Goal: Transaction & Acquisition: Purchase product/service

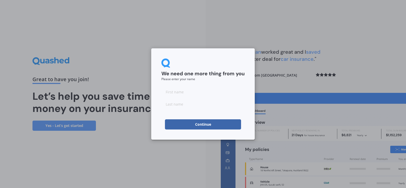
click at [189, 92] on input at bounding box center [202, 92] width 83 height 10
type input "[PERSON_NAME]"
click at [189, 103] on input at bounding box center [202, 104] width 83 height 10
type input "Oxenham"
click at [199, 124] on button "Continue" at bounding box center [203, 124] width 76 height 10
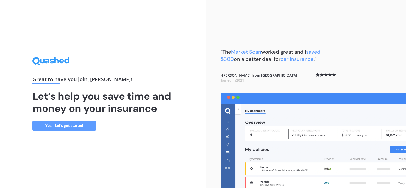
click at [86, 122] on link "Yes - Let’s get started" at bounding box center [63, 125] width 63 height 10
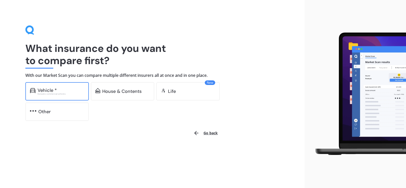
click at [73, 90] on div "Vehicle *" at bounding box center [61, 90] width 47 height 5
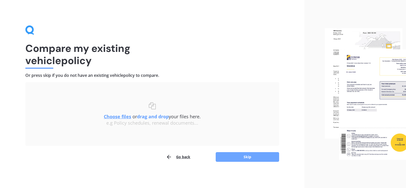
click at [244, 155] on button "Skip" at bounding box center [247, 157] width 63 height 10
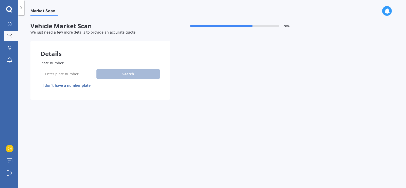
click at [79, 75] on input "Plate number" at bounding box center [68, 74] width 54 height 11
type input "les56"
click at [126, 74] on button "Search" at bounding box center [127, 74] width 63 height 10
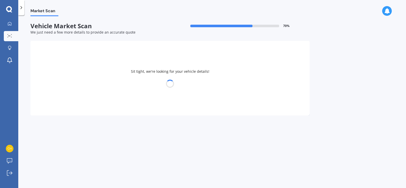
select select "HOLDEN"
select select "COMMODORE"
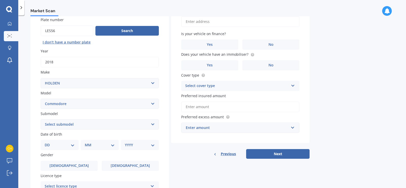
scroll to position [51, 0]
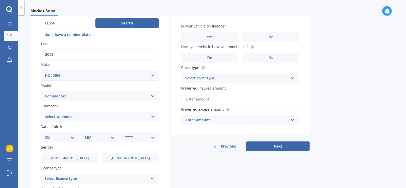
click at [151, 115] on select "Select submodel 4 Cyl 2.0 Litre 50th Anniversary V6 6 Cyl 3.8 Litre Acclaim V6 …" at bounding box center [100, 116] width 118 height 10
select select "CALAIS V6"
click at [41, 111] on select "Select submodel 4 Cyl 2.0 Litre 50th Anniversary V6 6 Cyl 3.8 Litre Acclaim V6 …" at bounding box center [100, 116] width 118 height 10
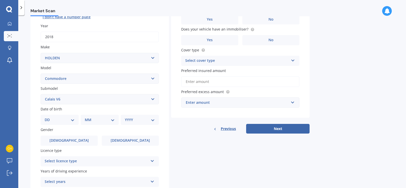
scroll to position [76, 0]
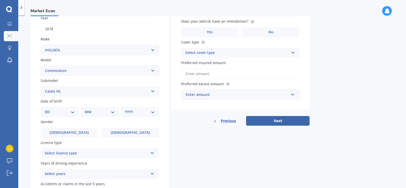
click at [48, 109] on select "DD 01 02 03 04 05 06 07 08 09 10 11 12 13 14 15 16 17 18 19 20 21 22 23 24 25 2…" at bounding box center [60, 112] width 30 height 6
select select "17"
click at [49, 109] on select "DD 01 02 03 04 05 06 07 08 09 10 11 12 13 14 15 16 17 18 19 20 21 22 23 24 25 2…" at bounding box center [60, 112] width 30 height 6
click at [87, 111] on select "MM 01 02 03 04 05 06 07 08 09 10 11 12" at bounding box center [101, 112] width 28 height 6
select select "06"
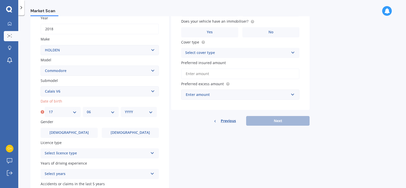
click at [87, 109] on select "MM 01 02 03 04 05 06 07 08 09 10 11 12" at bounding box center [101, 112] width 28 height 6
click at [125, 110] on select "YYYY 2025 2024 2023 2022 2021 2020 2019 2018 2017 2016 2015 2014 2013 2012 2011…" at bounding box center [139, 112] width 28 height 6
select select "1959"
click at [125, 109] on select "YYYY 2025 2024 2023 2022 2021 2020 2019 2018 2017 2016 2015 2014 2013 2012 2011…" at bounding box center [139, 112] width 28 height 6
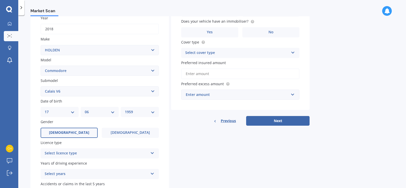
click at [72, 132] on span "[DEMOGRAPHIC_DATA]" at bounding box center [69, 132] width 40 height 4
click at [0, 0] on input "[DEMOGRAPHIC_DATA]" at bounding box center [0, 0] width 0 height 0
click at [149, 152] on div "Select licence type NZ Full NZ Restricted NZ Learners [GEOGRAPHIC_DATA] [GEOGRA…" at bounding box center [100, 153] width 118 height 10
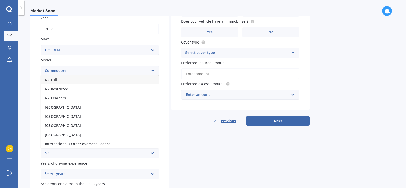
click at [49, 79] on span "NZ Full" at bounding box center [51, 79] width 12 height 5
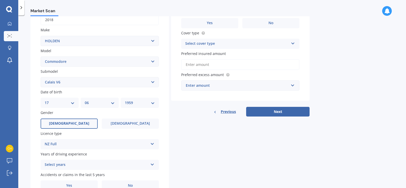
scroll to position [101, 0]
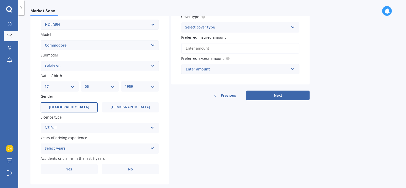
click at [152, 147] on icon at bounding box center [152, 147] width 4 height 4
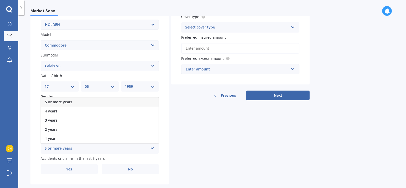
click at [64, 103] on span "5 or more years" at bounding box center [58, 101] width 27 height 5
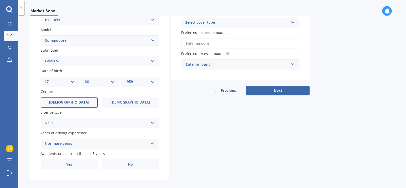
scroll to position [111, 0]
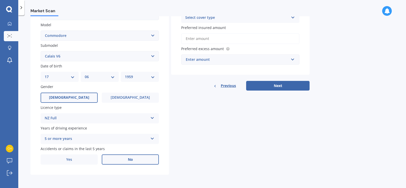
click at [124, 159] on label "No" at bounding box center [130, 159] width 57 height 10
click at [0, 0] on input "No" at bounding box center [0, 0] width 0 height 0
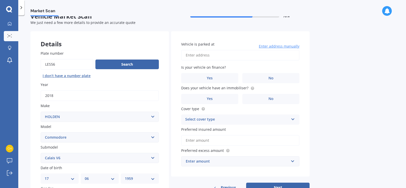
scroll to position [0, 0]
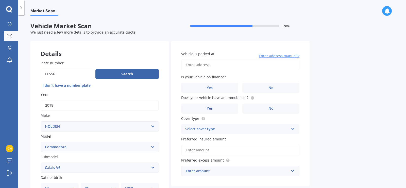
click at [226, 66] on input "Vehicle is parked at" at bounding box center [240, 64] width 118 height 11
type input "[STREET_ADDRESS][PERSON_NAME]"
click at [262, 88] on label "No" at bounding box center [270, 87] width 57 height 10
click at [0, 0] on input "No" at bounding box center [0, 0] width 0 height 0
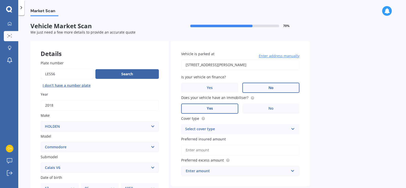
click at [205, 106] on label "Yes" at bounding box center [209, 108] width 57 height 10
click at [0, 0] on input "Yes" at bounding box center [0, 0] width 0 height 0
click at [292, 128] on icon at bounding box center [293, 128] width 4 height 4
click at [218, 139] on div "Comprehensive" at bounding box center [240, 138] width 118 height 9
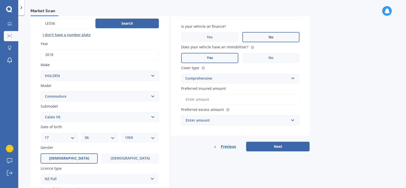
scroll to position [51, 0]
click at [234, 98] on input "Preferred insured amount" at bounding box center [240, 99] width 118 height 11
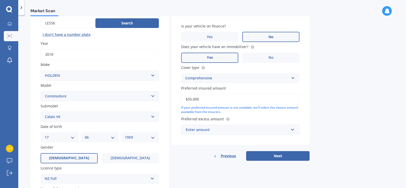
type input "$35,000"
click at [292, 129] on input "text" at bounding box center [239, 130] width 114 height 10
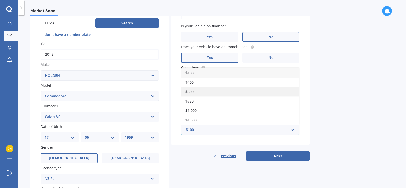
click at [191, 91] on span "$500" at bounding box center [189, 91] width 8 height 5
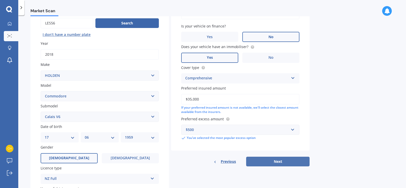
click at [280, 161] on button "Next" at bounding box center [277, 161] width 63 height 10
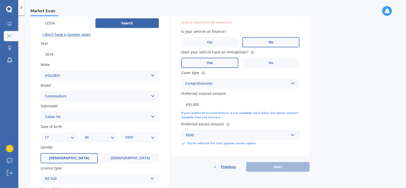
scroll to position [35, 0]
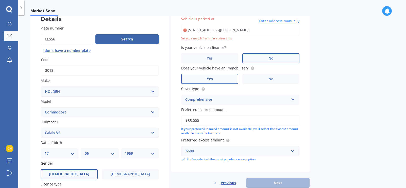
click at [227, 30] on input "[STREET_ADDRESS][PERSON_NAME]" at bounding box center [240, 30] width 118 height 11
click at [224, 38] on div "Select a match from the address list" at bounding box center [240, 38] width 118 height 4
click at [186, 30] on icon at bounding box center [185, 30] width 4 height 5
click at [184, 29] on icon at bounding box center [185, 30] width 4 height 5
click at [209, 31] on input "[STREET_ADDRESS][PERSON_NAME]" at bounding box center [240, 30] width 118 height 11
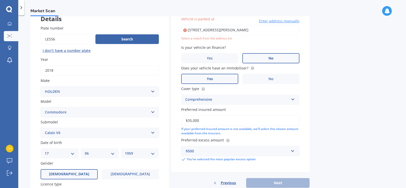
drag, startPoint x: 188, startPoint y: 29, endPoint x: 294, endPoint y: 34, distance: 105.4
click at [280, 32] on input "[STREET_ADDRESS][PERSON_NAME]" at bounding box center [240, 30] width 118 height 11
type input "[STREET_ADDRESS][PERSON_NAME]"
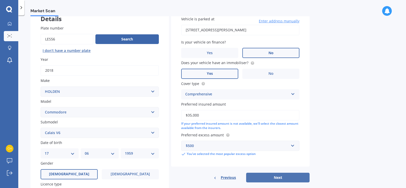
click at [282, 175] on button "Next" at bounding box center [277, 177] width 63 height 10
select select "17"
select select "06"
select select "1959"
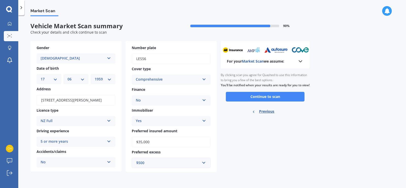
scroll to position [0, 0]
click at [265, 100] on button "Continue to scan" at bounding box center [265, 97] width 79 height 10
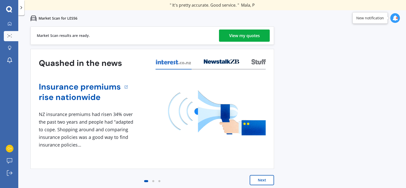
click at [256, 35] on div "View my quotes" at bounding box center [244, 35] width 31 height 12
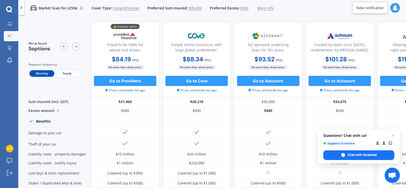
scroll to position [25, 0]
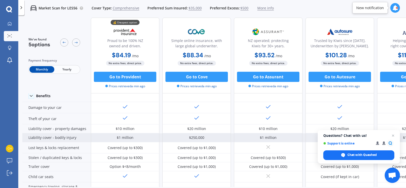
click at [392, 135] on span "Open chat" at bounding box center [393, 135] width 6 height 6
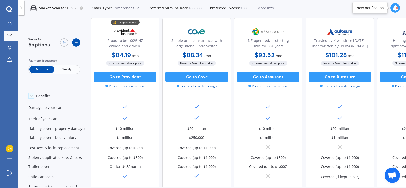
click at [75, 42] on icon at bounding box center [76, 42] width 4 height 4
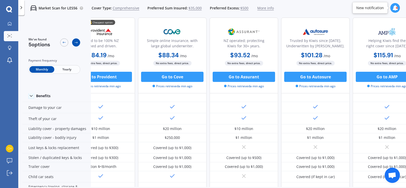
scroll to position [25, 42]
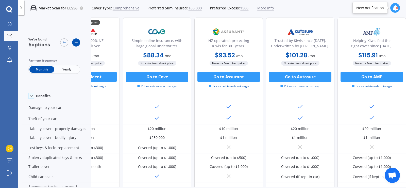
click at [75, 42] on icon at bounding box center [76, 42] width 4 height 4
click at [62, 43] on icon at bounding box center [64, 42] width 4 height 4
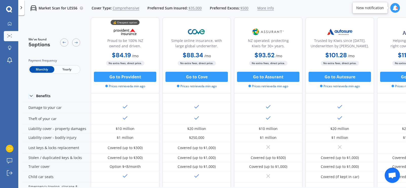
click at [267, 7] on span "More info" at bounding box center [265, 8] width 16 height 5
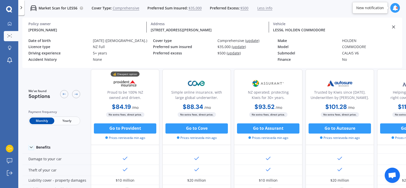
click at [392, 27] on icon at bounding box center [393, 26] width 5 height 5
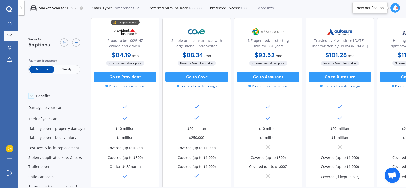
click at [73, 67] on span "Yearly" at bounding box center [66, 69] width 25 height 7
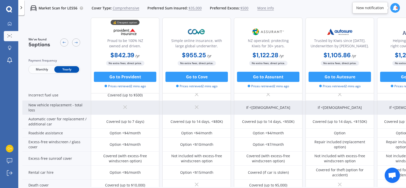
scroll to position [152, 0]
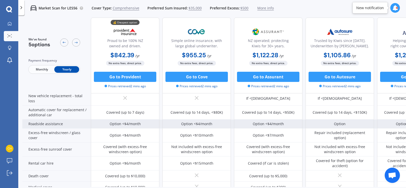
click at [122, 123] on div "Option <$4/month" at bounding box center [125, 123] width 31 height 5
click at [122, 124] on div "Option <$4/month" at bounding box center [125, 123] width 31 height 5
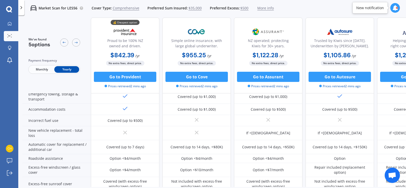
scroll to position [127, 0]
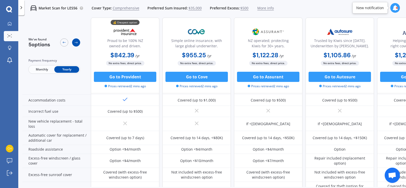
click at [76, 44] on div at bounding box center [76, 42] width 8 height 8
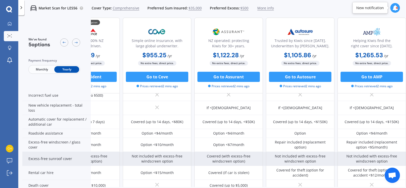
scroll to position [127, 42]
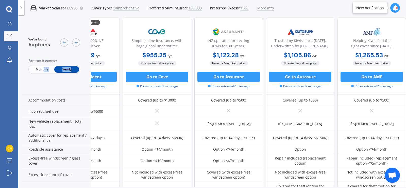
drag, startPoint x: 44, startPoint y: 85, endPoint x: 78, endPoint y: 87, distance: 33.5
click at [78, 87] on div "We've found 5 options Payment frequency Monthly Yearly" at bounding box center [56, 56] width 69 height 76
click at [63, 40] on div at bounding box center [64, 42] width 8 height 8
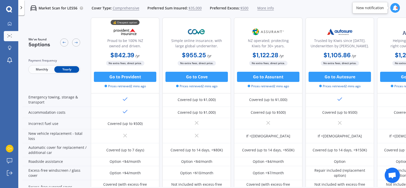
scroll to position [101, 0]
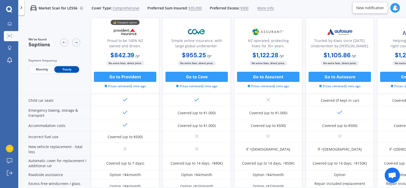
click at [21, 6] on icon at bounding box center [21, 7] width 5 height 5
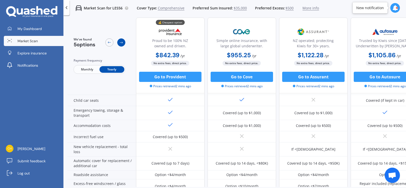
click at [119, 41] on div at bounding box center [121, 42] width 8 height 8
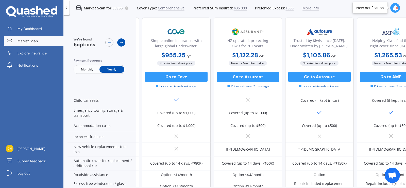
scroll to position [101, 69]
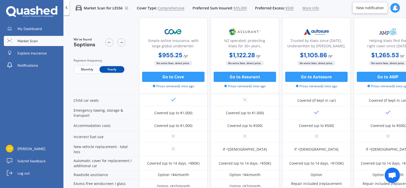
click at [115, 39] on div at bounding box center [115, 42] width 20 height 10
click at [121, 42] on icon at bounding box center [121, 42] width 4 height 4
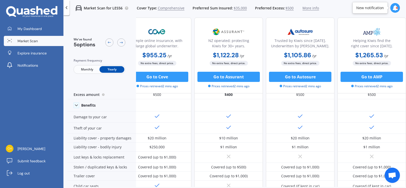
scroll to position [51, 87]
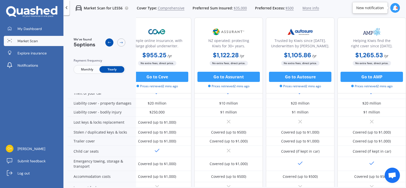
click at [108, 42] on icon at bounding box center [109, 42] width 4 height 4
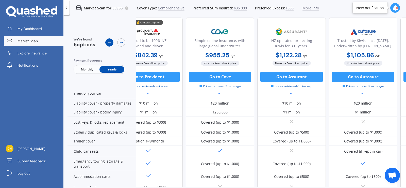
scroll to position [51, 19]
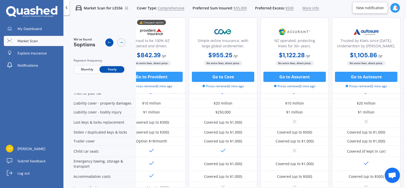
click at [107, 42] on icon at bounding box center [109, 42] width 4 height 4
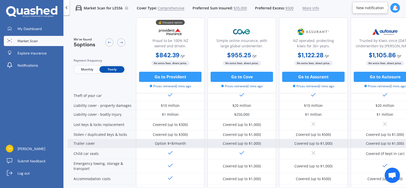
scroll to position [46, 0]
